Goal: Check status: Verify the current state of an ongoing process or item

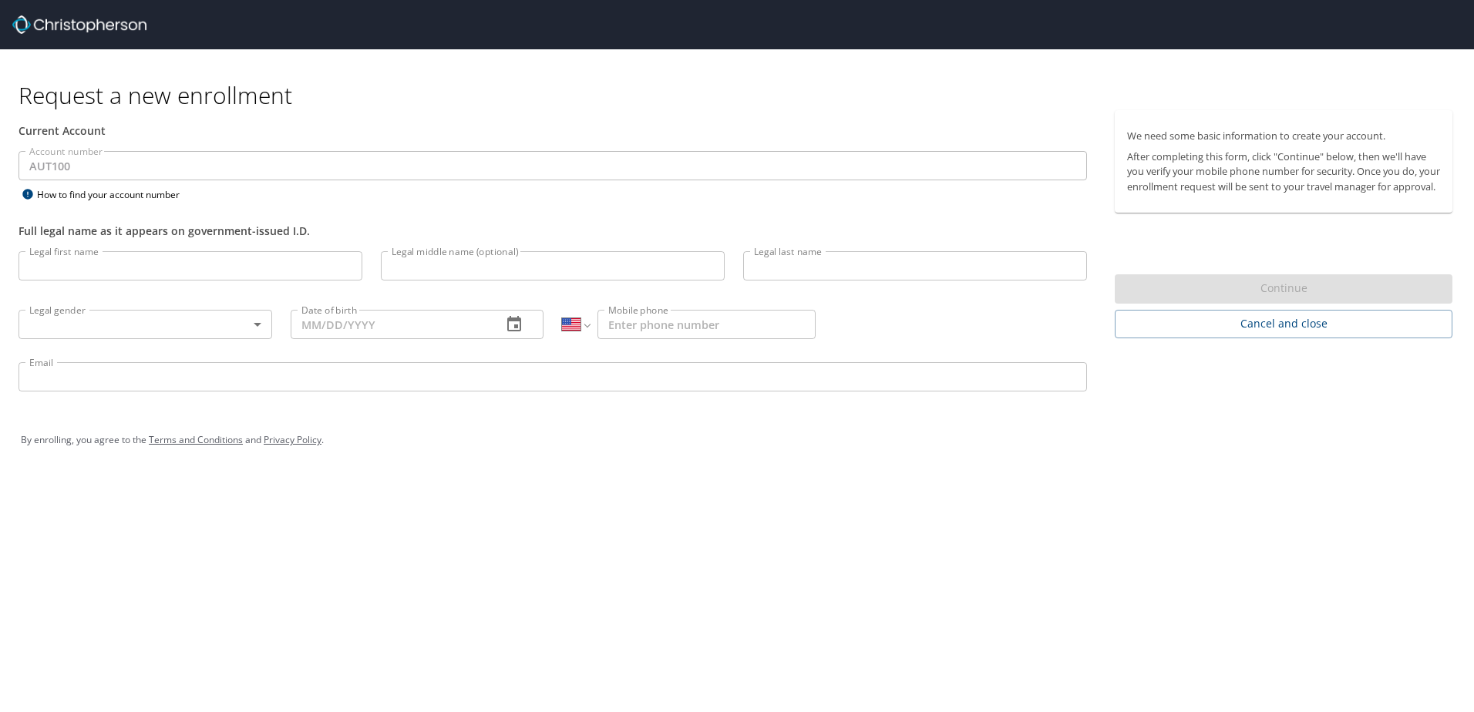
select select "US"
click at [91, 27] on img at bounding box center [79, 24] width 134 height 19
click at [1216, 334] on span "Cancel and close" at bounding box center [1283, 324] width 313 height 19
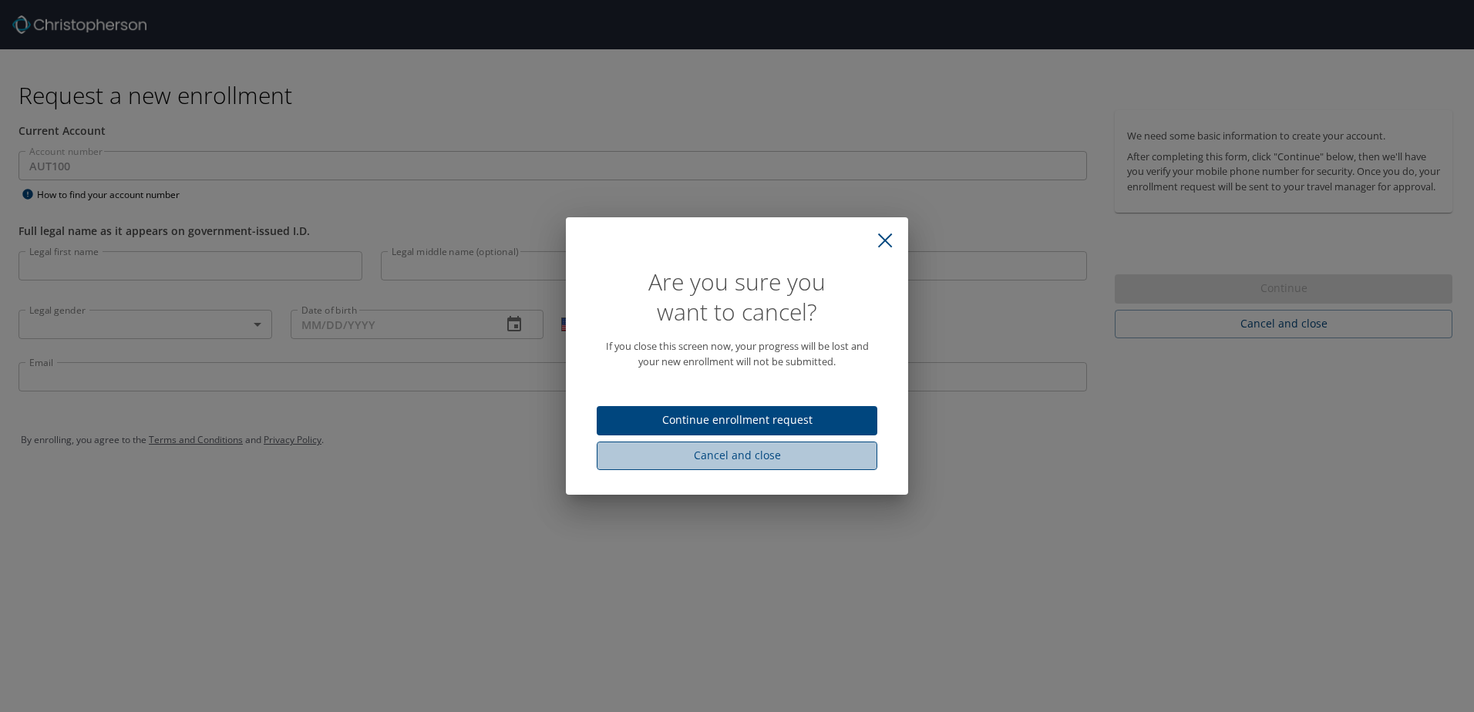
click at [736, 459] on span "Cancel and close" at bounding box center [737, 455] width 256 height 19
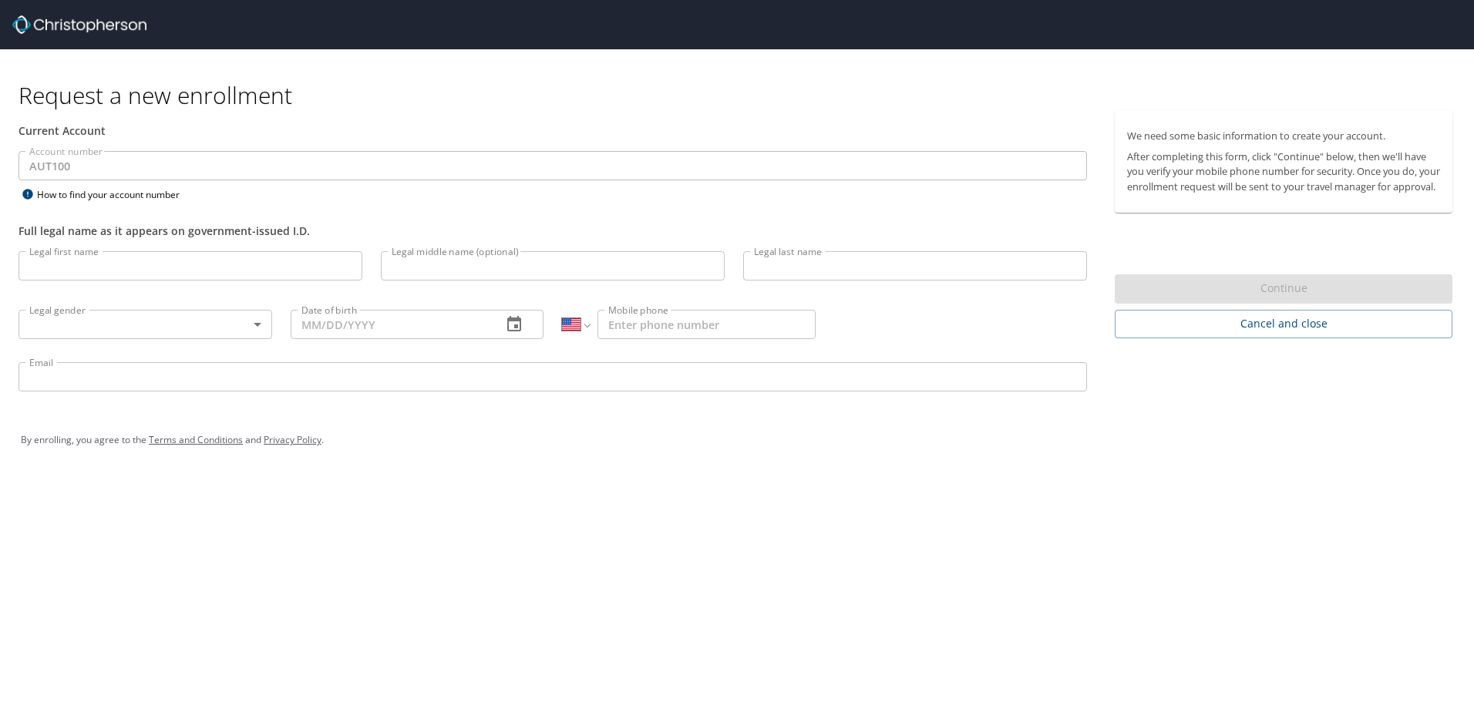
click at [109, 99] on h1 "Request a new enrollment" at bounding box center [742, 95] width 1446 height 30
click at [78, 2] on div at bounding box center [743, 24] width 1462 height 49
click at [68, 23] on img at bounding box center [79, 24] width 134 height 19
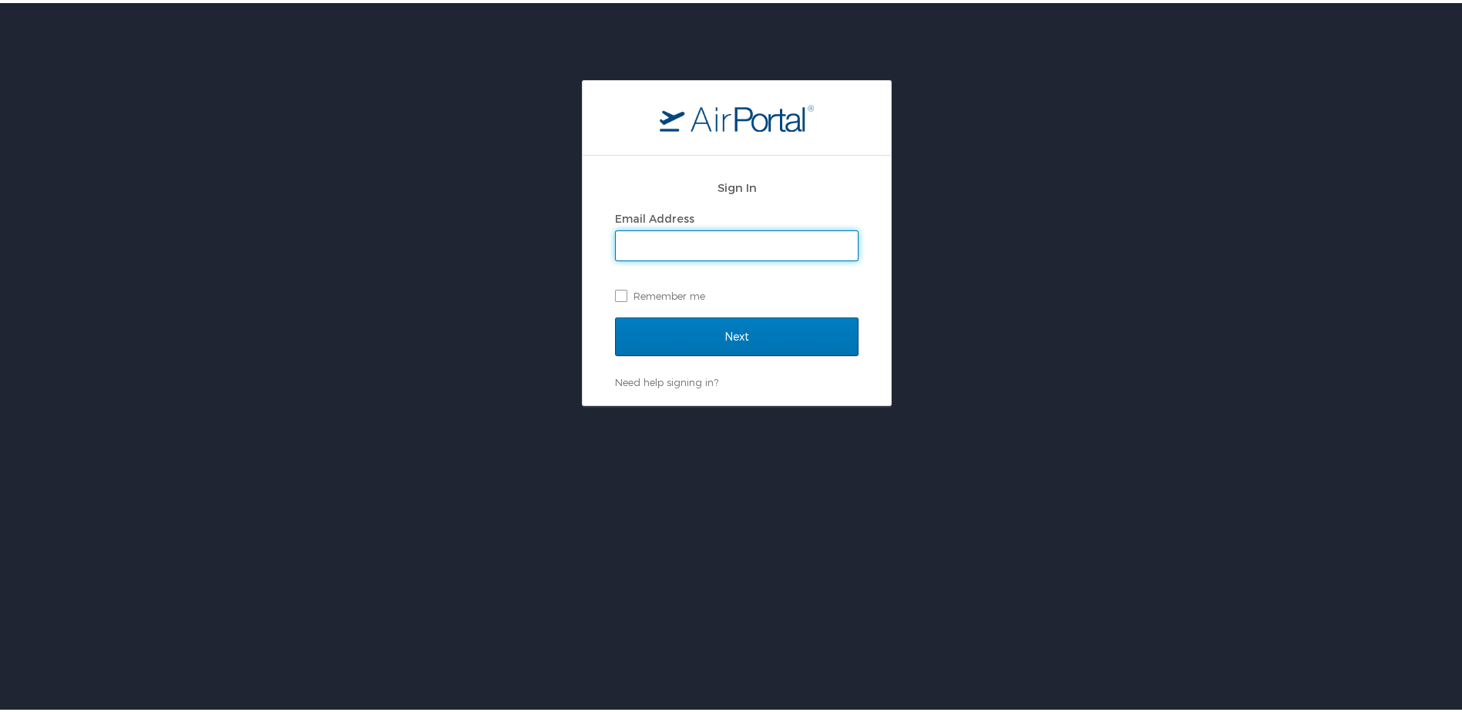
click at [641, 237] on input "Email Address" at bounding box center [737, 242] width 242 height 29
type input "shawn.lang@autoliv.com"
click at [618, 292] on label "Remember me" at bounding box center [737, 292] width 244 height 23
click at [618, 292] on input "Remember me" at bounding box center [620, 292] width 10 height 10
checkbox input "true"
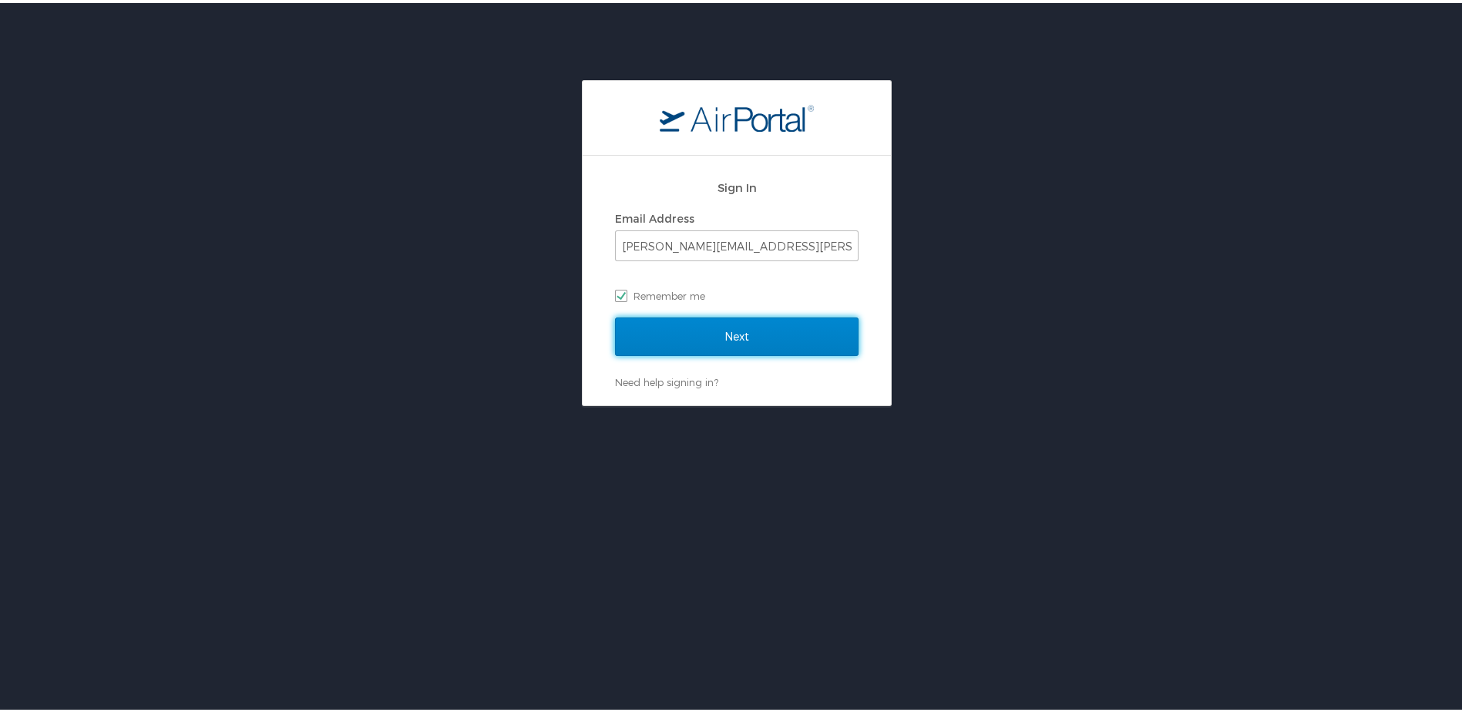
click at [640, 338] on input "Next" at bounding box center [737, 334] width 244 height 39
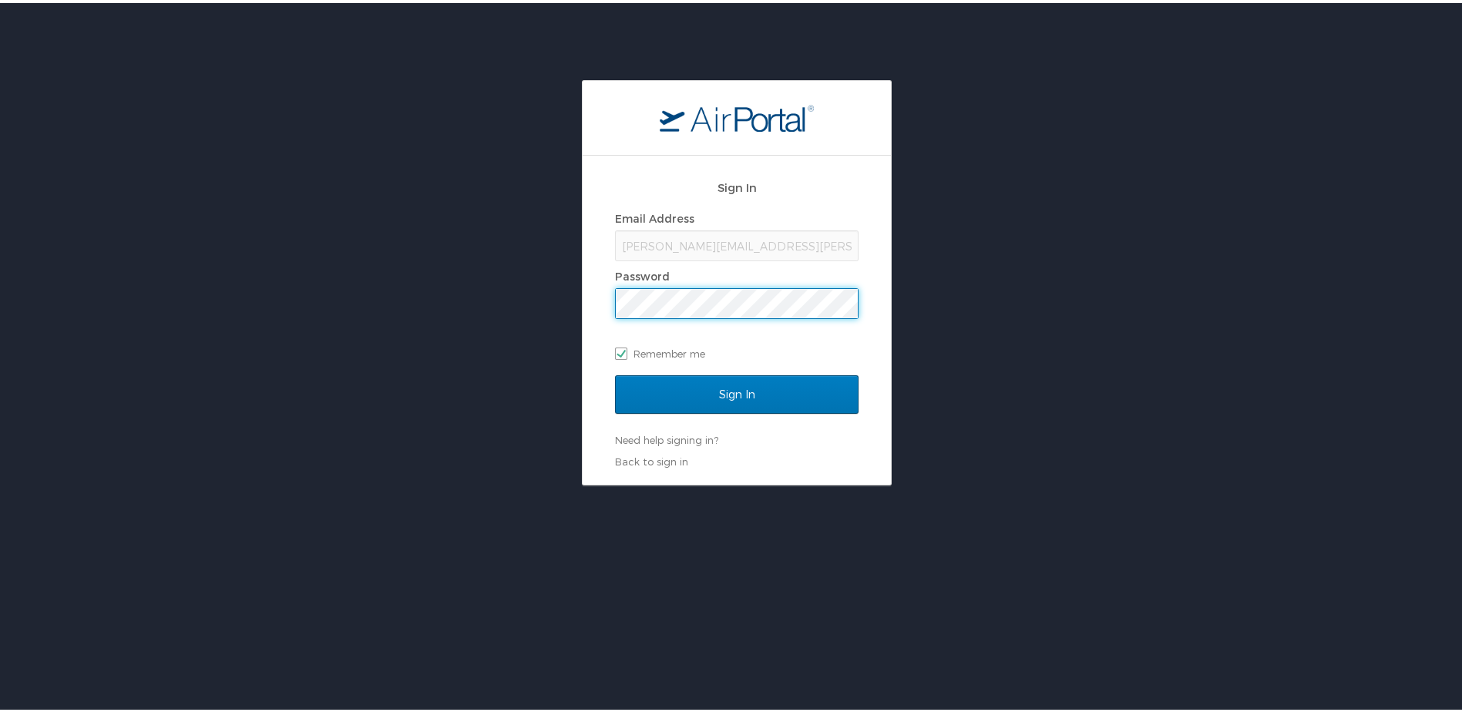
click at [615, 372] on input "Sign In" at bounding box center [737, 391] width 244 height 39
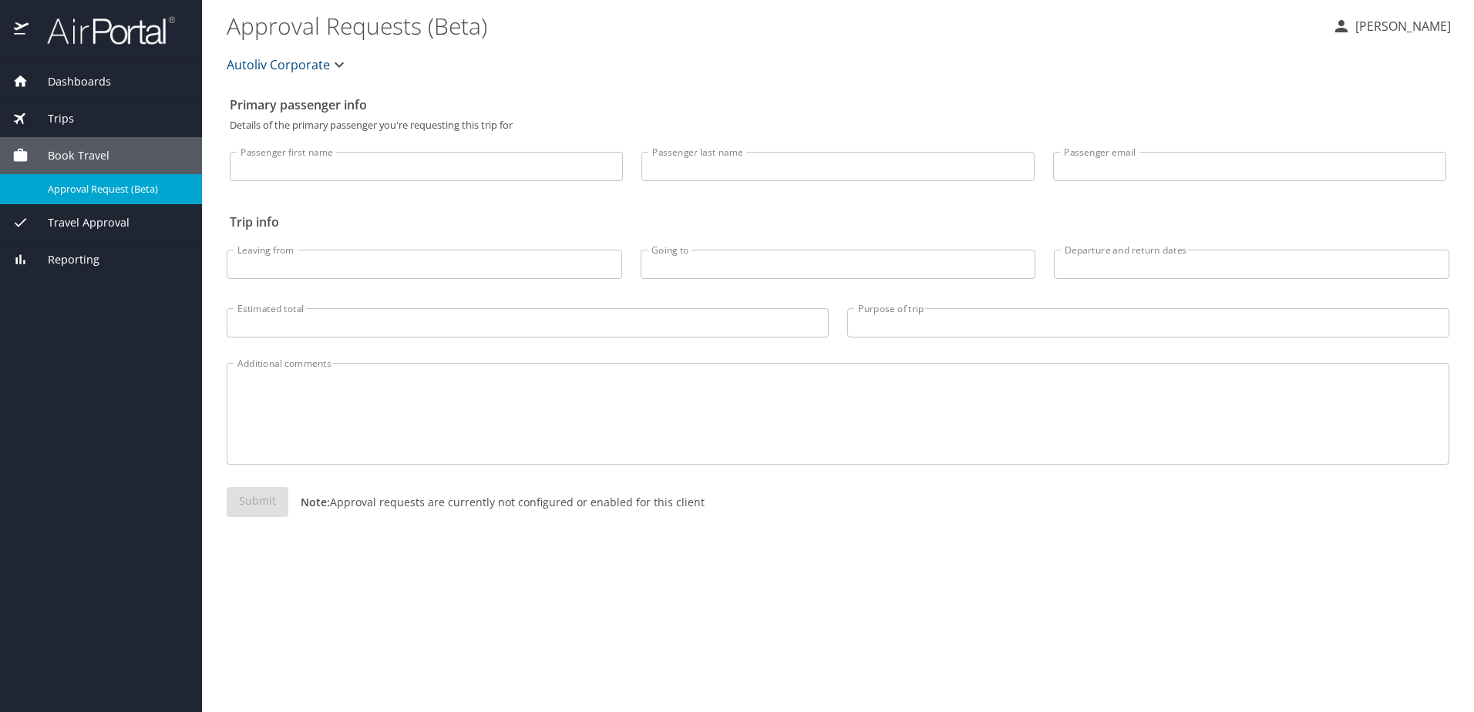
click at [58, 114] on span "Trips" at bounding box center [51, 118] width 45 height 17
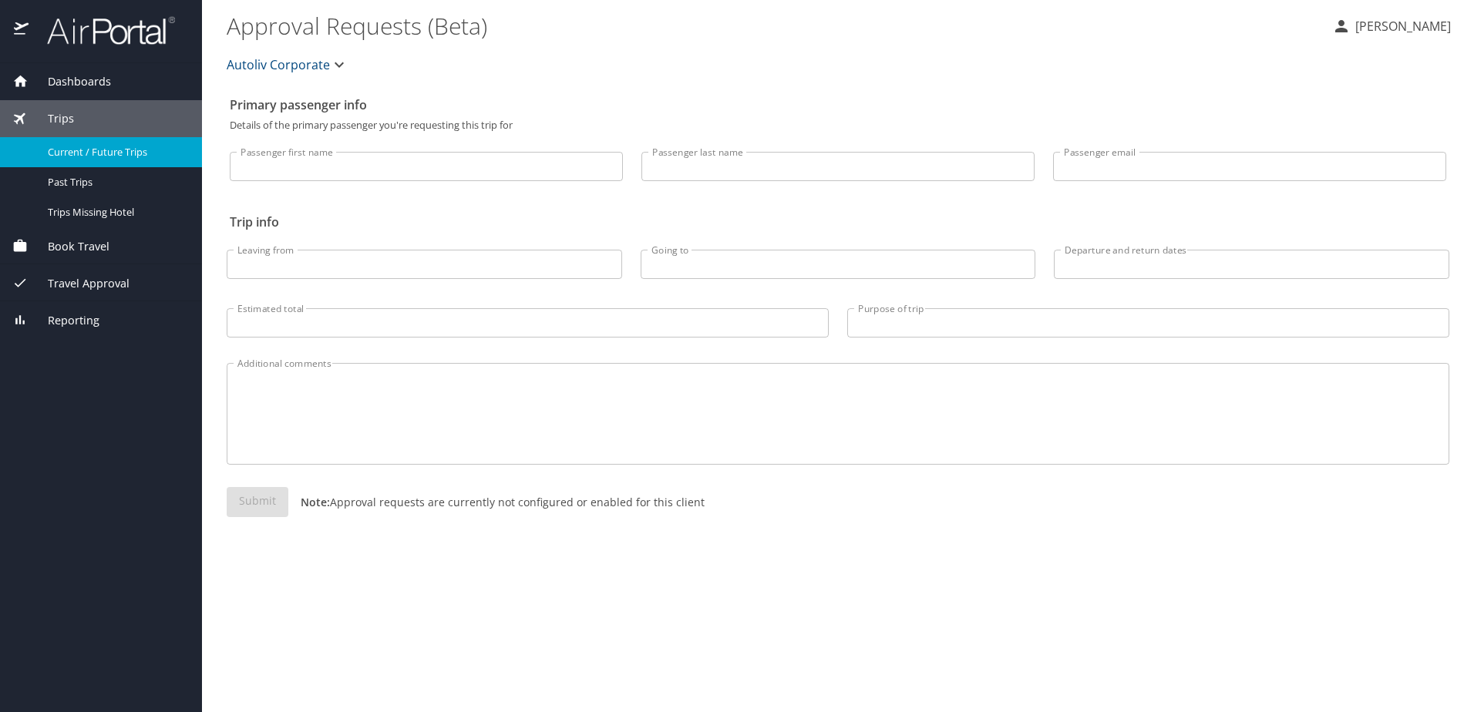
click at [87, 150] on span "Current / Future Trips" at bounding box center [116, 152] width 136 height 15
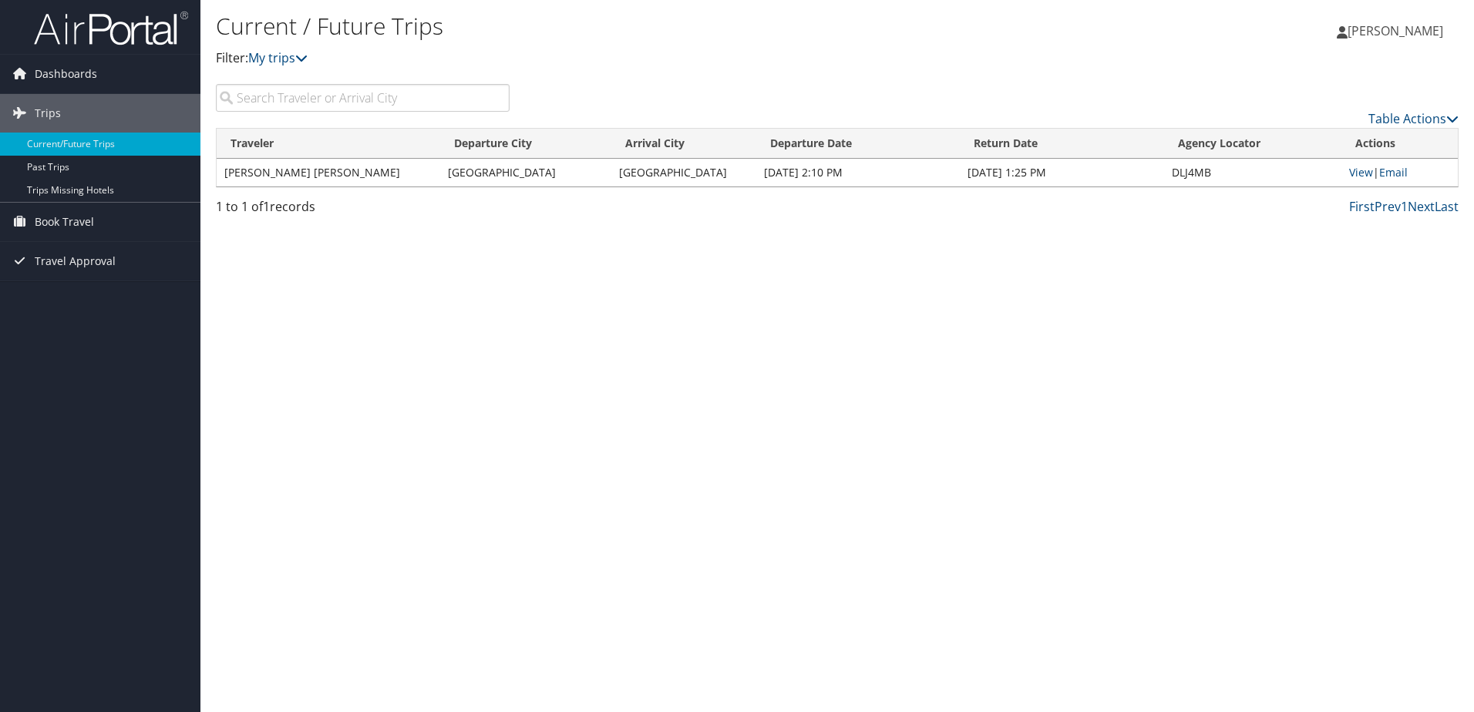
click at [288, 175] on td "[PERSON_NAME] [PERSON_NAME]" at bounding box center [329, 173] width 224 height 28
click at [1357, 174] on link "View" at bounding box center [1361, 172] width 24 height 15
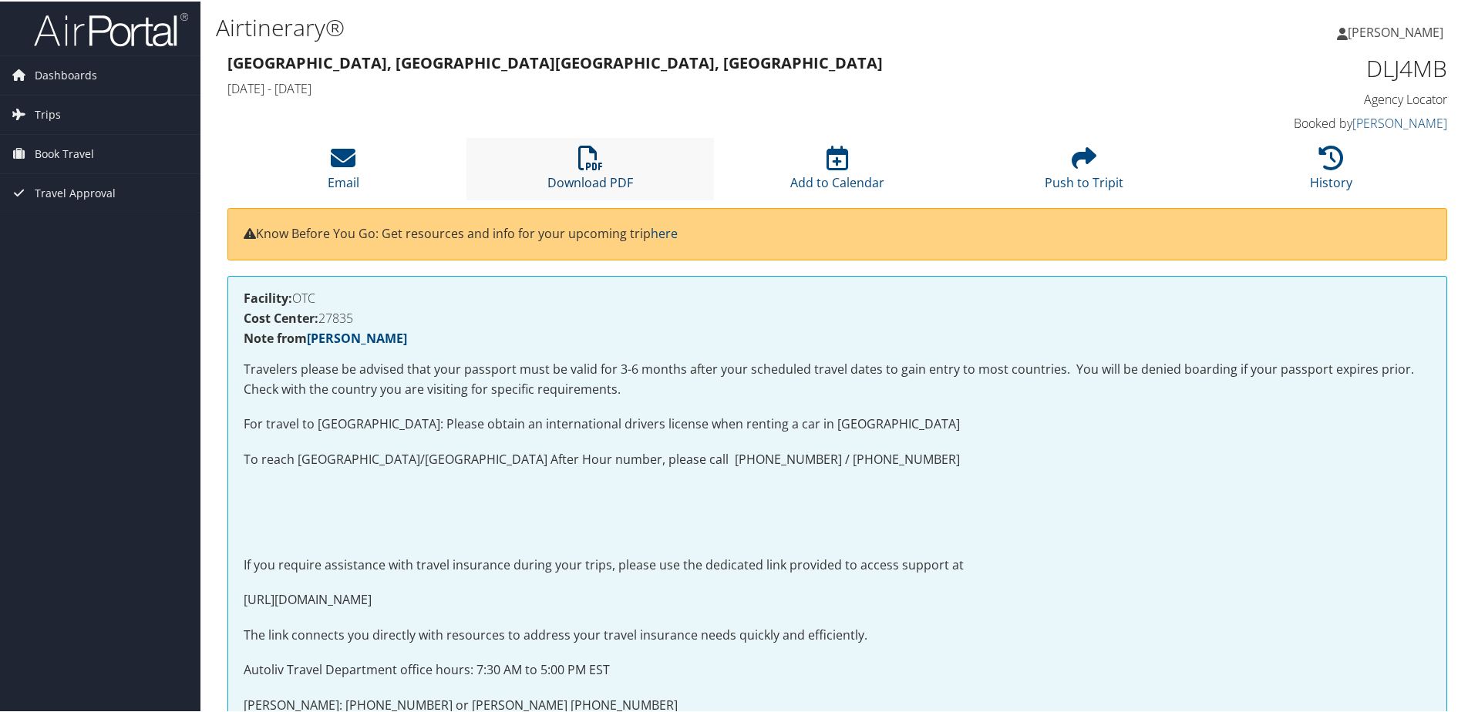
click at [591, 167] on icon at bounding box center [590, 156] width 25 height 25
